Goal: Task Accomplishment & Management: Manage account settings

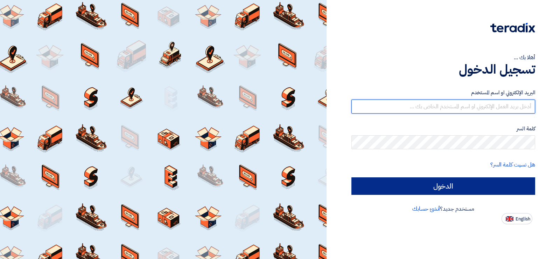
type input "[EMAIL_ADDRESS][DOMAIN_NAME]"
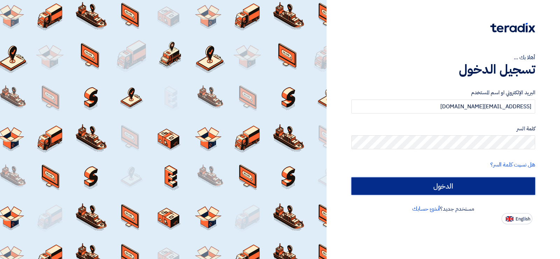
click at [431, 186] on input "الدخول" at bounding box center [443, 185] width 184 height 17
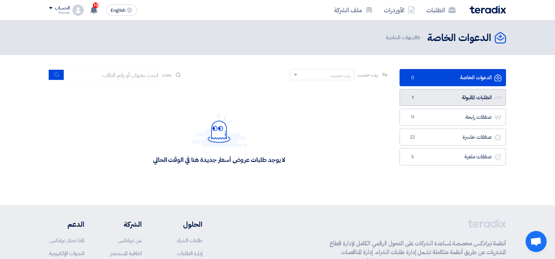
click at [428, 105] on link "الطلبات المقبولة الطلبات المقبولة 1" at bounding box center [452, 97] width 106 height 17
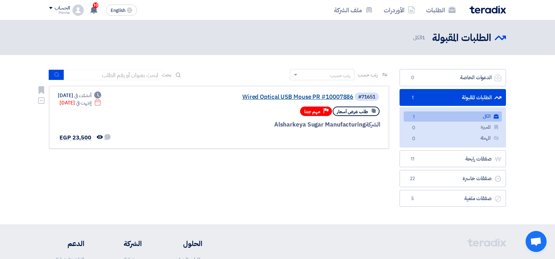
click at [317, 99] on link "Wired Optical USB Mouse PR #10007886" at bounding box center [283, 97] width 140 height 6
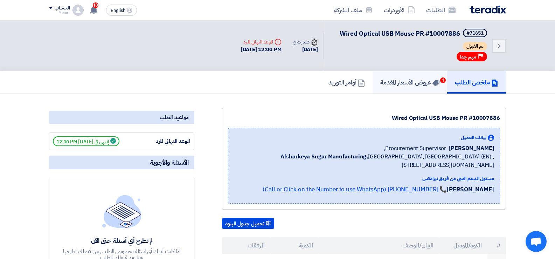
click at [408, 84] on h5 "عروض الأسعار المقدمة 1" at bounding box center [409, 82] width 59 height 8
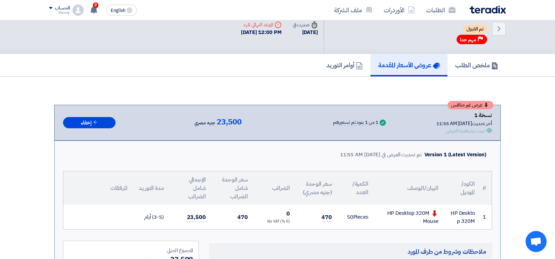
scroll to position [12, 0]
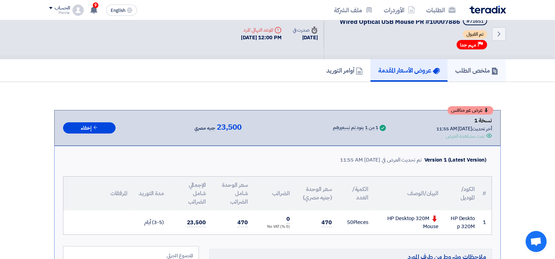
click at [471, 77] on link "ملخص الطلب" at bounding box center [476, 70] width 58 height 22
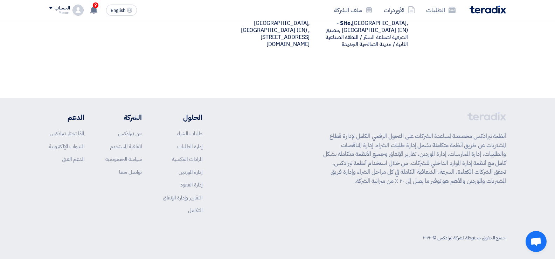
scroll to position [105, 0]
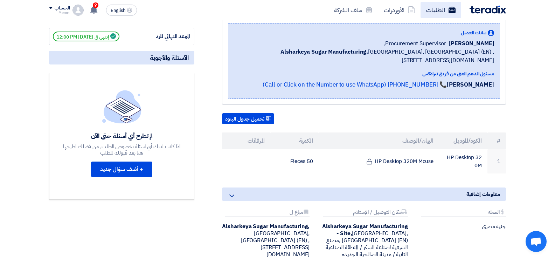
click at [445, 5] on link "الطلبات" at bounding box center [440, 10] width 41 height 16
